Goal: Task Accomplishment & Management: Use online tool/utility

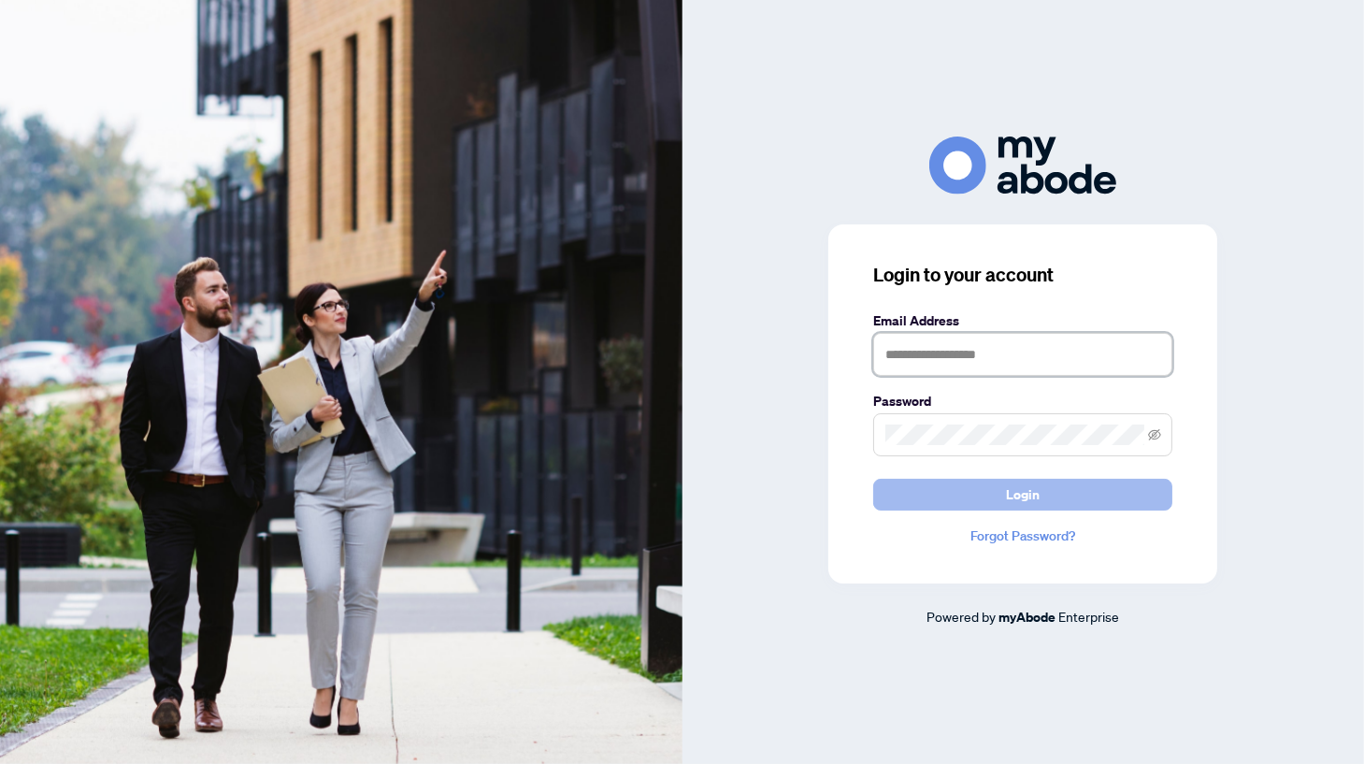
type input "**********"
click at [1053, 489] on button "Login" at bounding box center [1022, 495] width 299 height 32
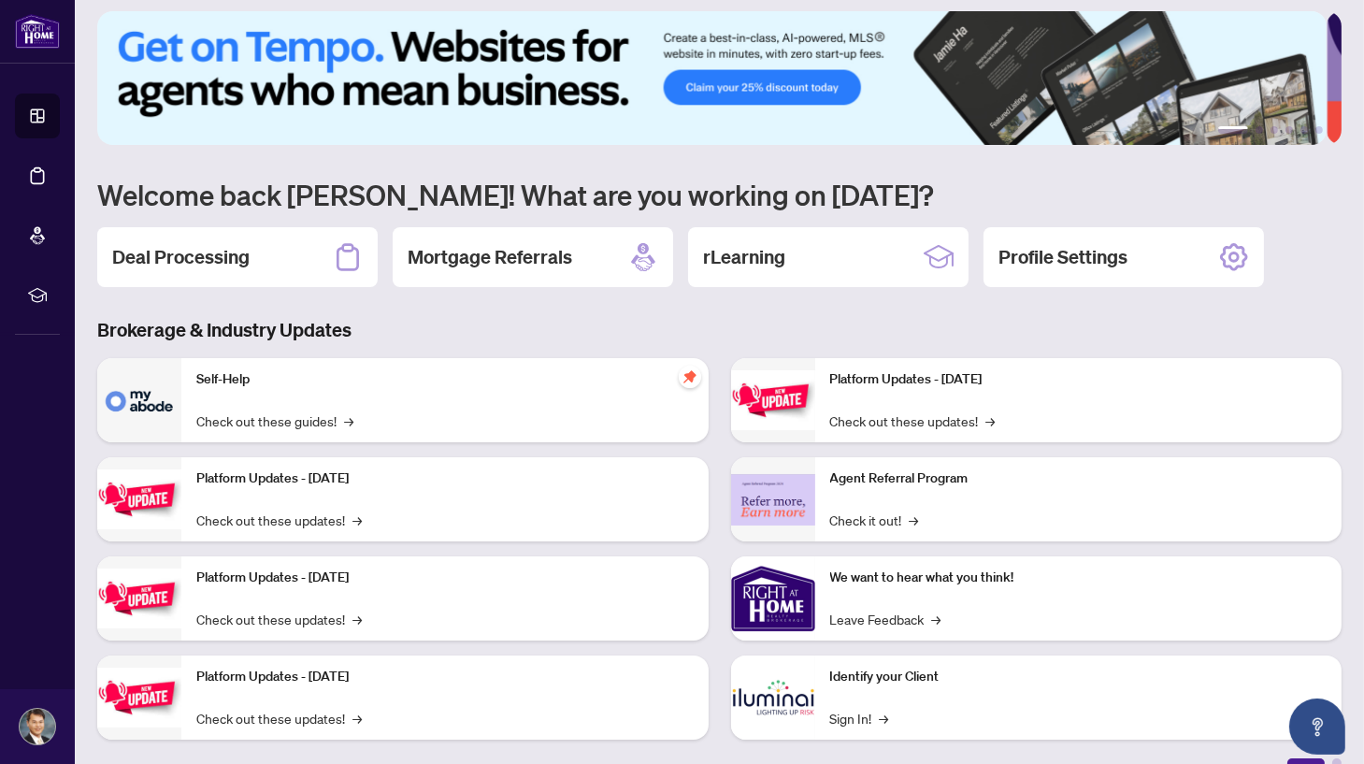
scroll to position [36, 0]
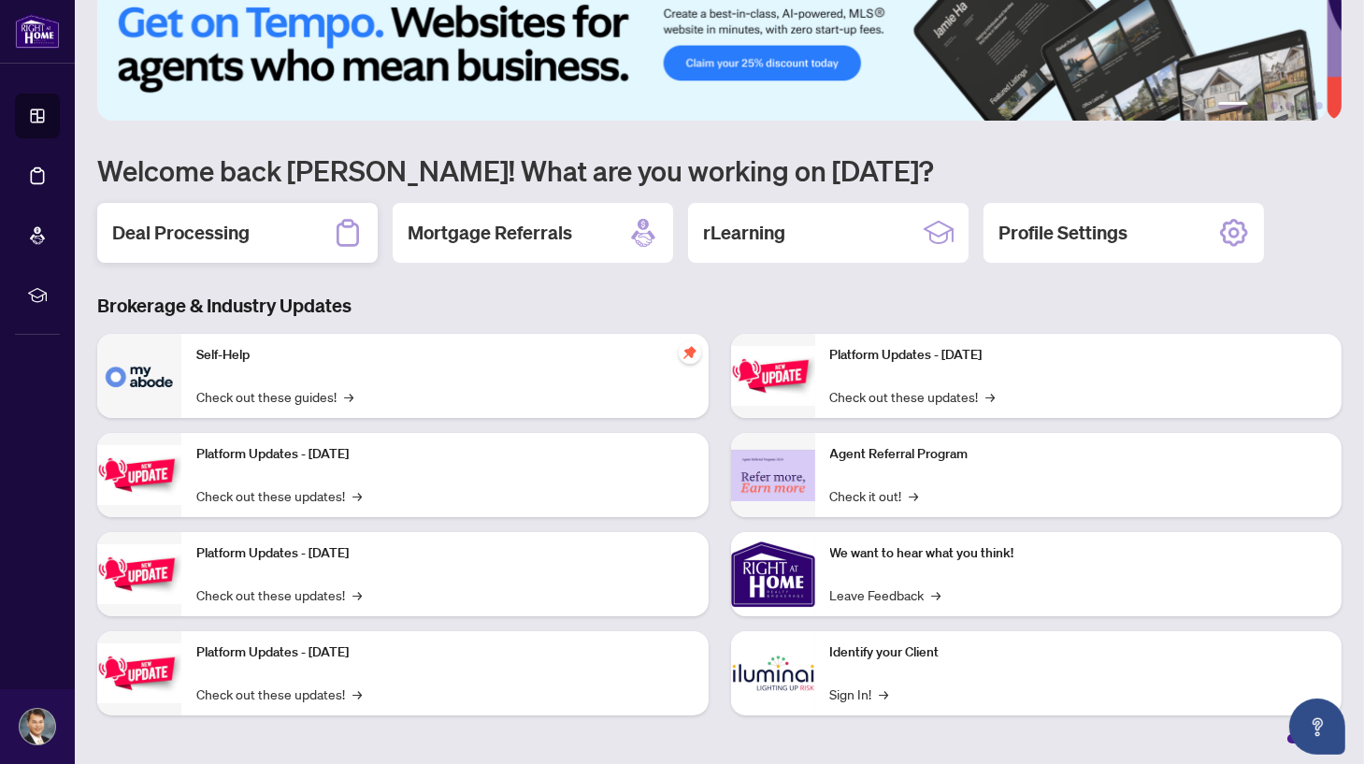
click at [233, 237] on h2 "Deal Processing" at bounding box center [180, 233] width 137 height 26
